Goal: Communication & Community: Participate in discussion

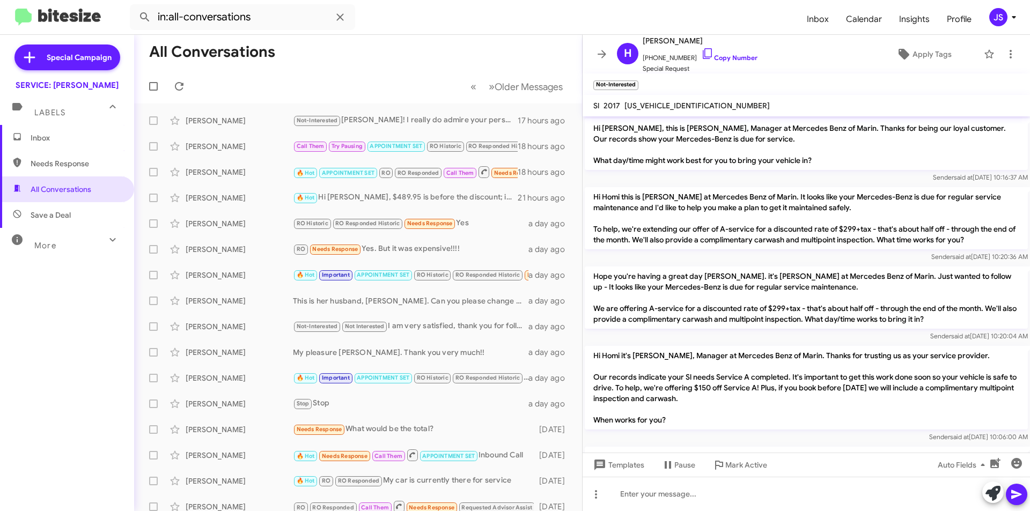
scroll to position [1378, 0]
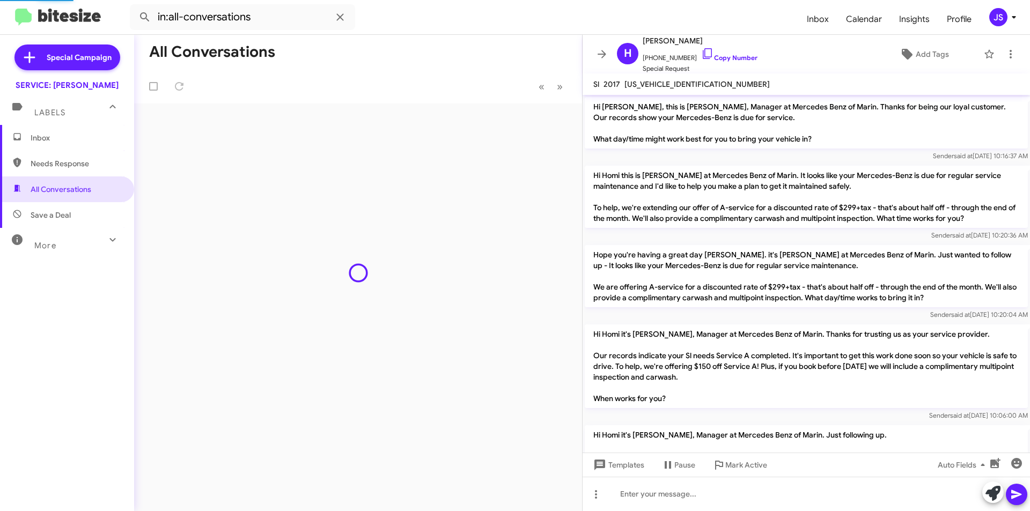
scroll to position [1378, 0]
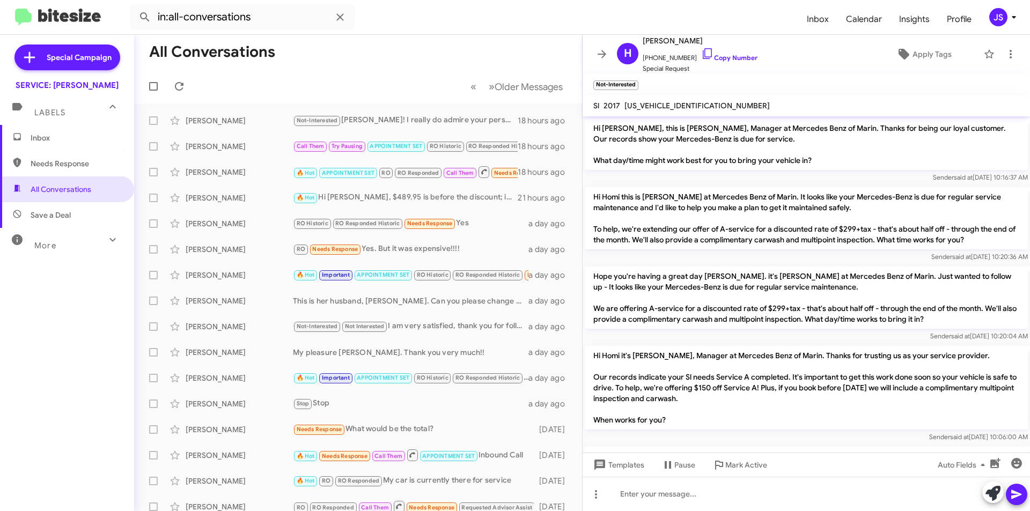
scroll to position [1378, 0]
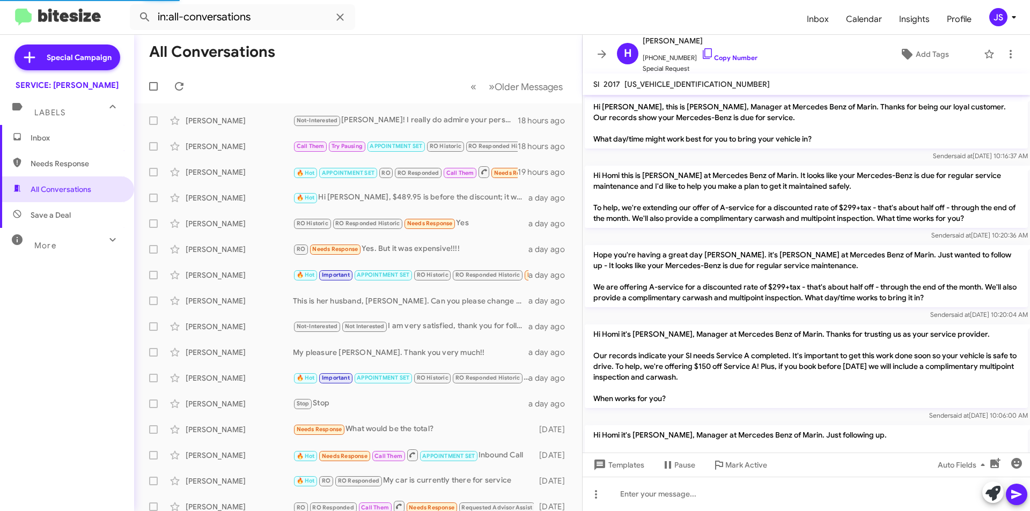
scroll to position [1378, 0]
